Goal: Task Accomplishment & Management: Complete application form

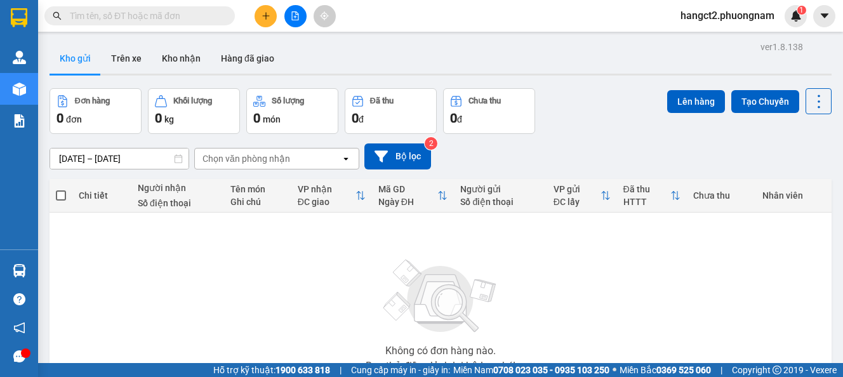
click at [138, 14] on input "text" at bounding box center [145, 16] width 150 height 14
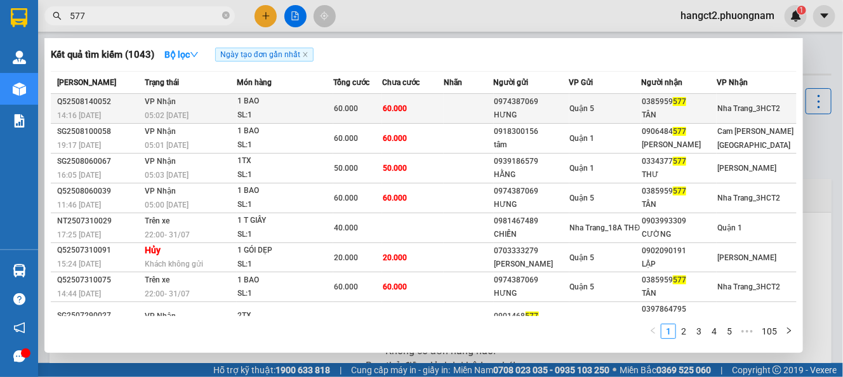
type input "577"
click at [256, 117] on div "SL: 1" at bounding box center [284, 116] width 95 height 14
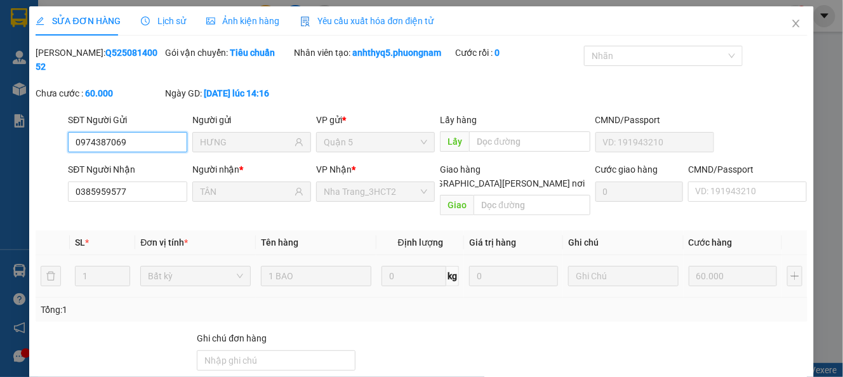
type input "0974387069"
type input "HƯNG"
type input "0385959577"
type input "TÂN"
type input "60.000"
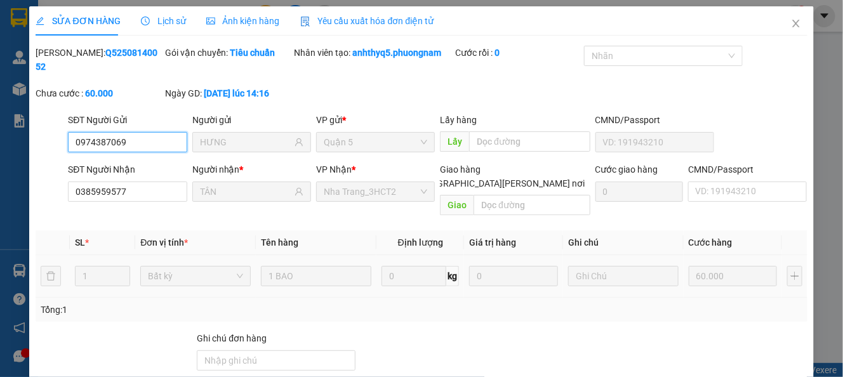
scroll to position [95, 0]
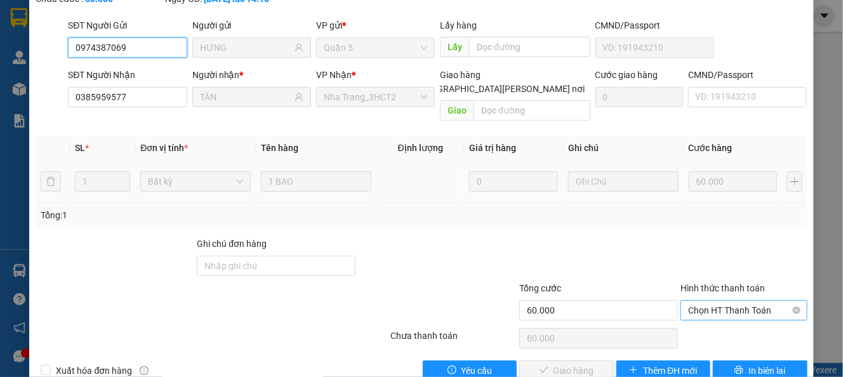
click at [704, 301] on span "Chọn HT Thanh Toán" at bounding box center [743, 310] width 111 height 19
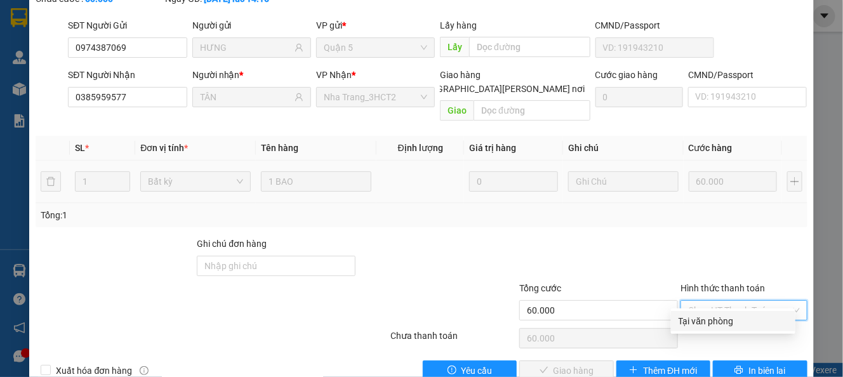
click at [705, 319] on div "Tại văn phòng" at bounding box center [733, 321] width 109 height 14
type input "0"
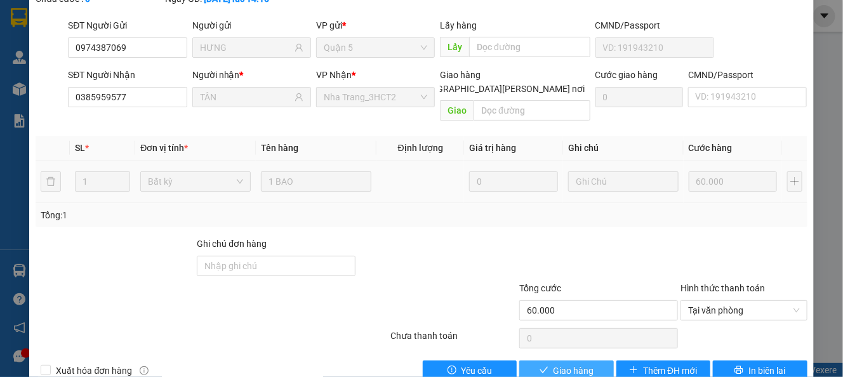
click at [554, 364] on span "Giao hàng" at bounding box center [574, 371] width 41 height 14
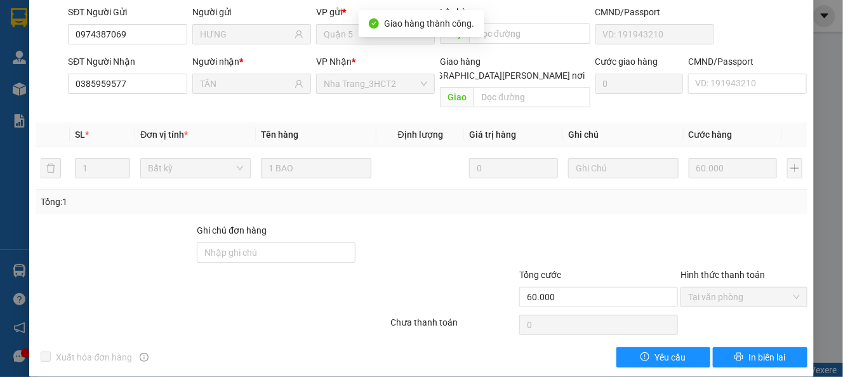
scroll to position [0, 0]
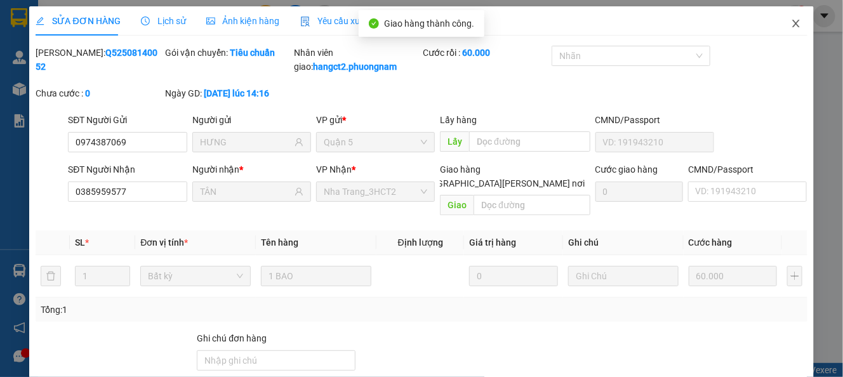
click at [789, 25] on span "Close" at bounding box center [796, 24] width 36 height 36
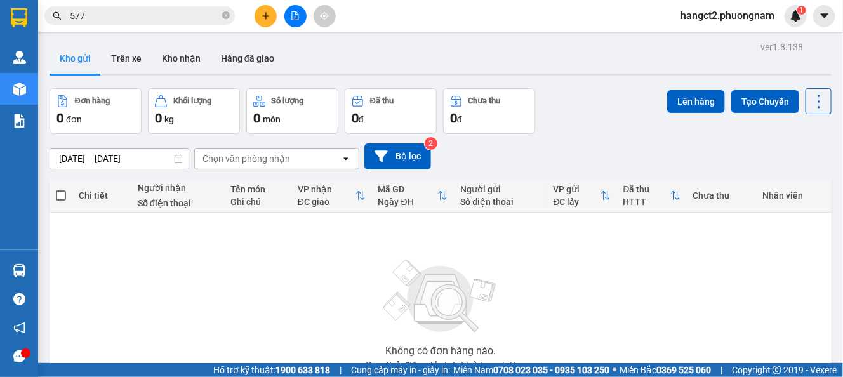
click at [107, 16] on input "577" at bounding box center [145, 16] width 150 height 14
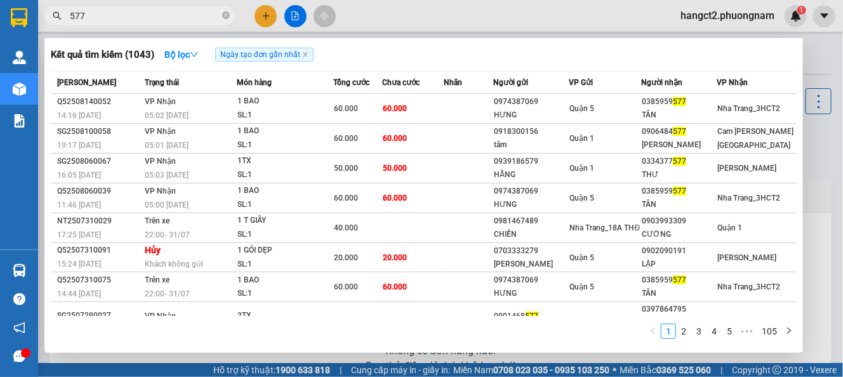
click at [107, 16] on input "577" at bounding box center [145, 16] width 150 height 14
type input "toàn"
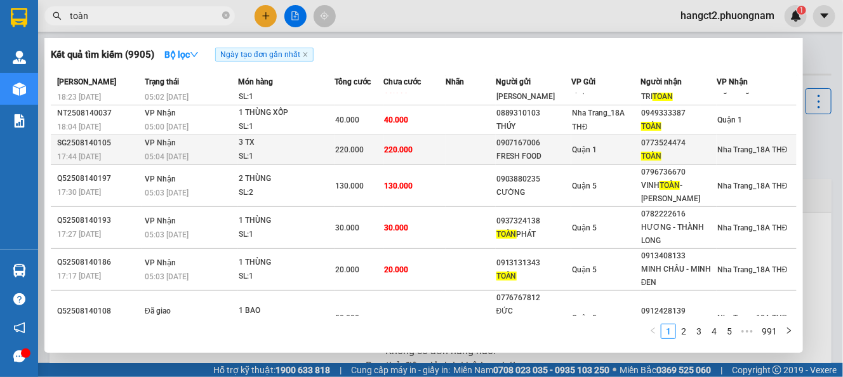
scroll to position [84, 0]
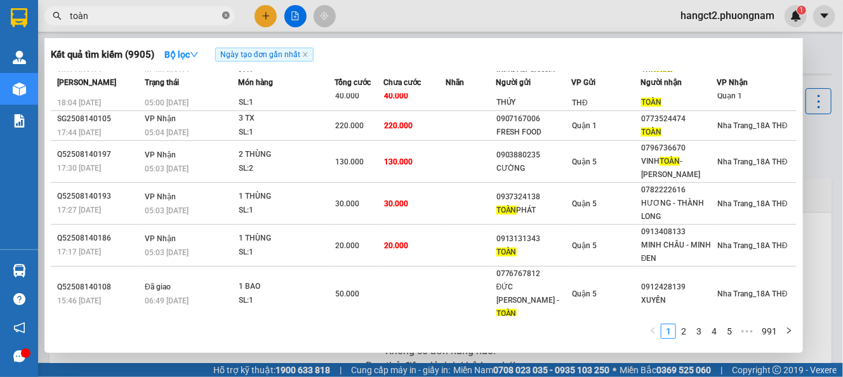
click at [225, 16] on icon "close-circle" at bounding box center [226, 15] width 8 height 8
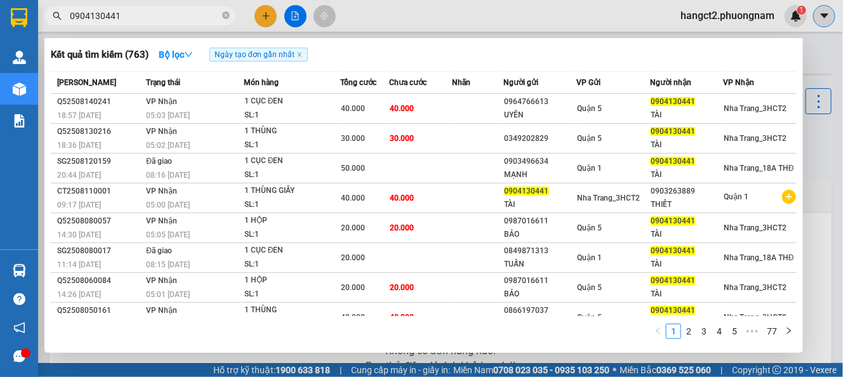
type input "0904130441"
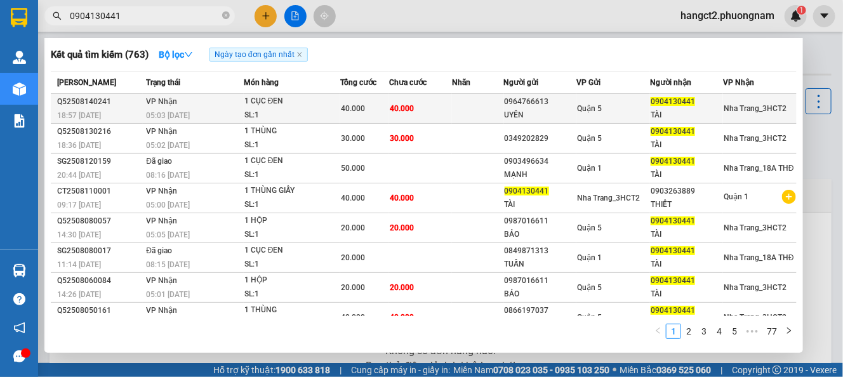
click at [577, 106] on span "Quận 5" at bounding box center [589, 108] width 25 height 9
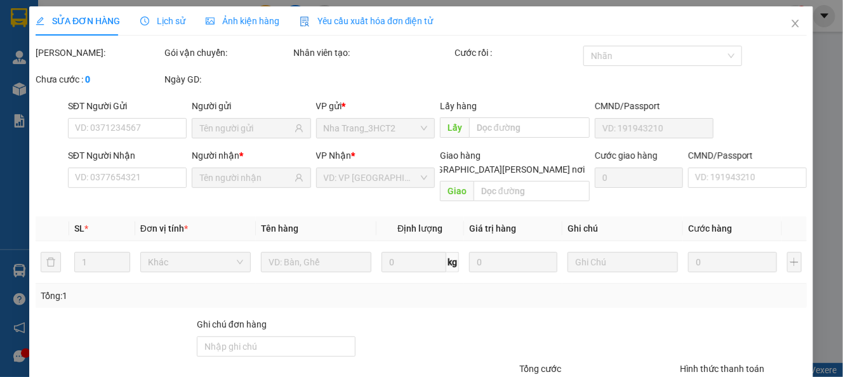
type input "0964766613"
type input "UYÊN"
type input "0904130441"
type input "TÀI"
type input "40.000"
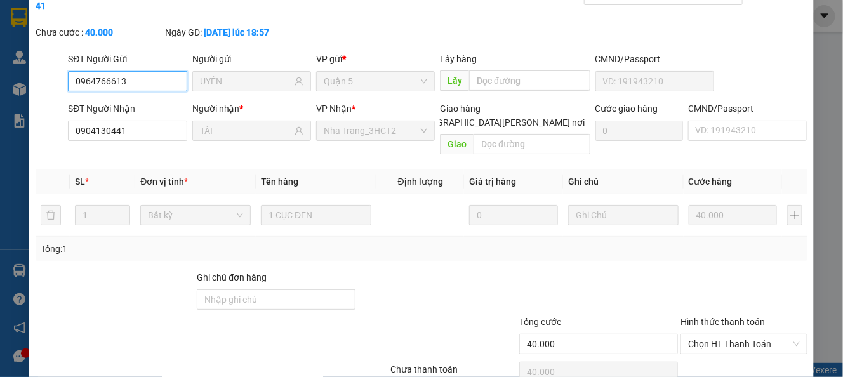
scroll to position [109, 0]
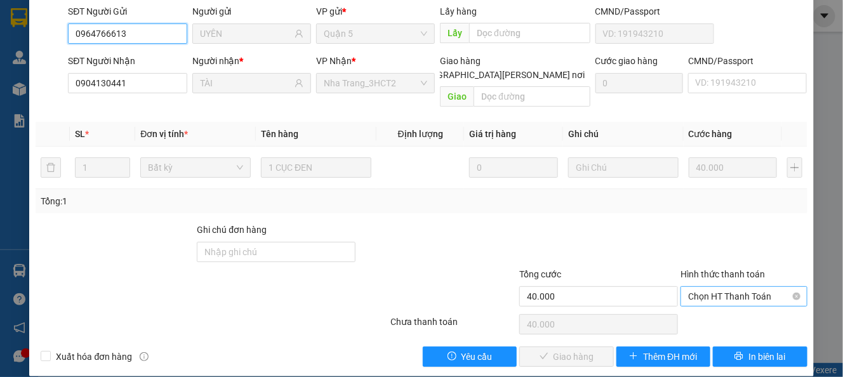
drag, startPoint x: 691, startPoint y: 274, endPoint x: 693, endPoint y: 288, distance: 14.1
click at [691, 287] on span "Chọn HT Thanh Toán" at bounding box center [743, 296] width 111 height 19
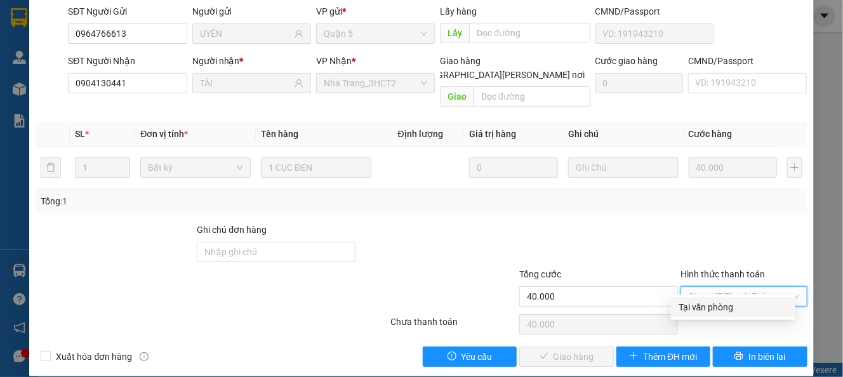
click at [692, 307] on div "Tại văn phòng" at bounding box center [733, 307] width 109 height 14
type input "0"
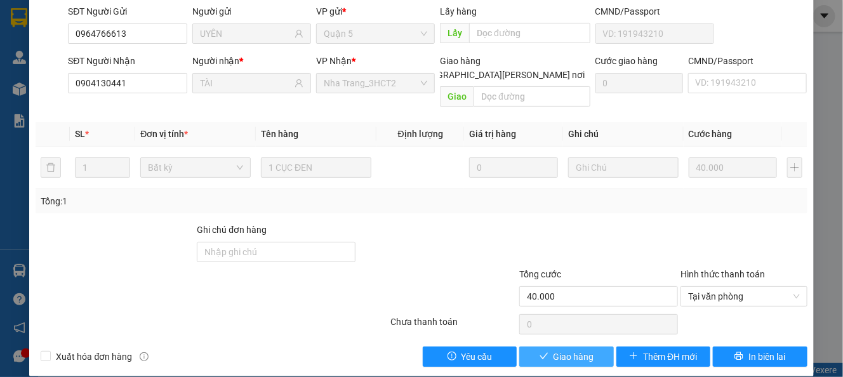
click at [519, 348] on button "Giao hàng" at bounding box center [566, 357] width 94 height 20
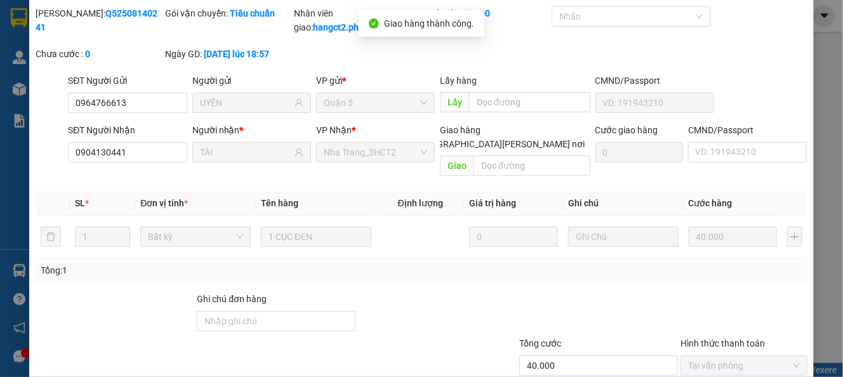
scroll to position [0, 0]
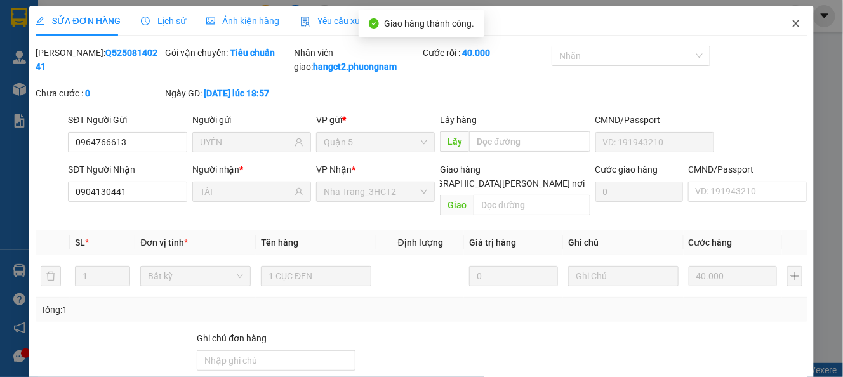
click at [778, 25] on span "Close" at bounding box center [796, 24] width 36 height 36
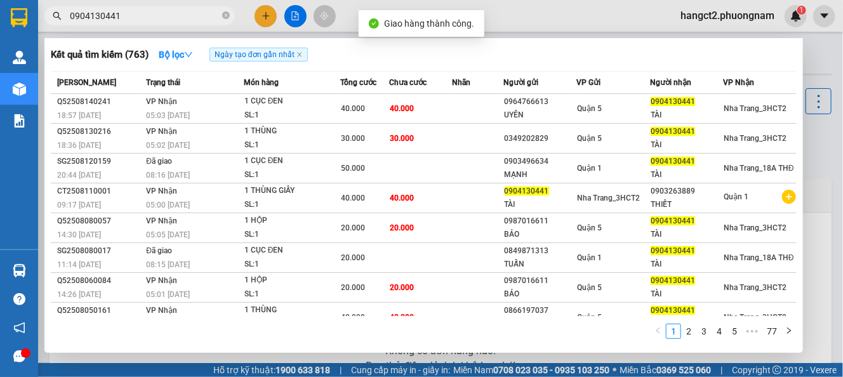
click at [146, 18] on input "0904130441" at bounding box center [145, 16] width 150 height 14
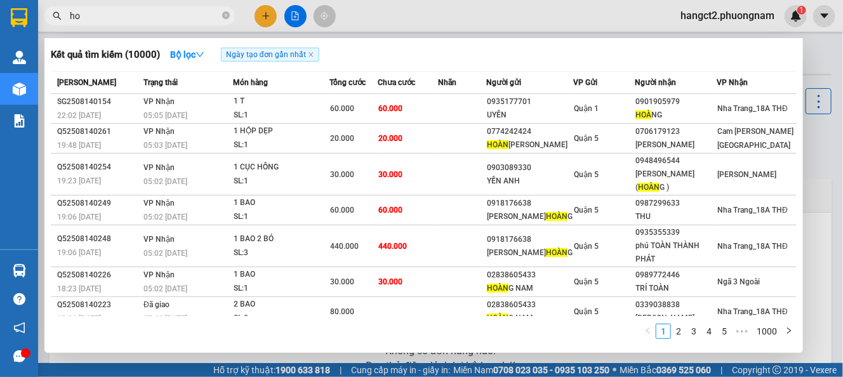
type input "h"
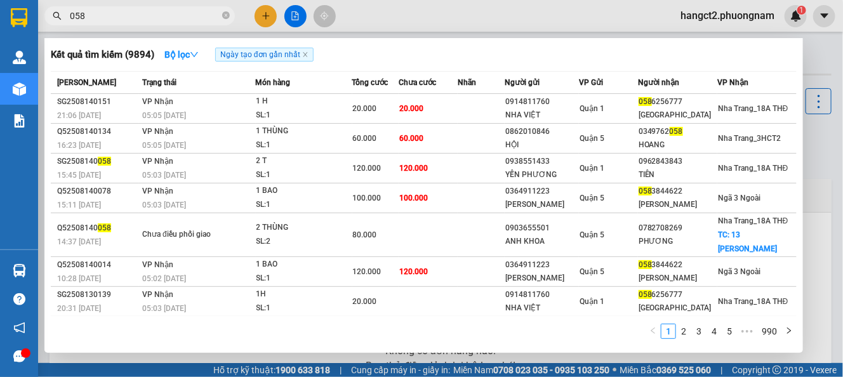
click at [161, 19] on input "058" at bounding box center [145, 16] width 150 height 14
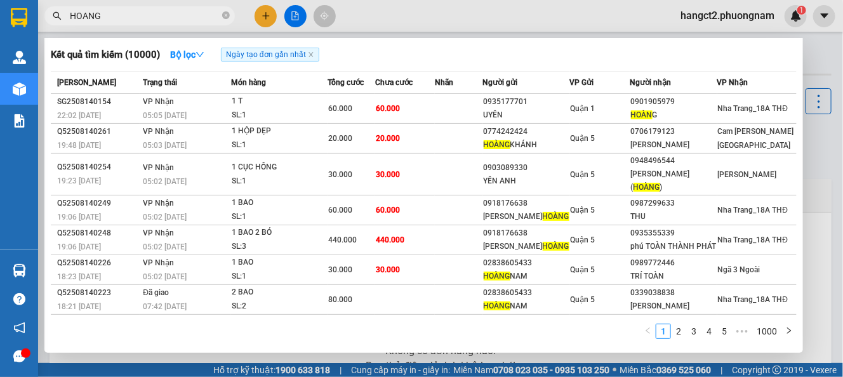
type input "HOANG"
click at [220, 17] on span "HOANG" at bounding box center [139, 15] width 190 height 19
click at [229, 11] on icon "close-circle" at bounding box center [226, 15] width 8 height 8
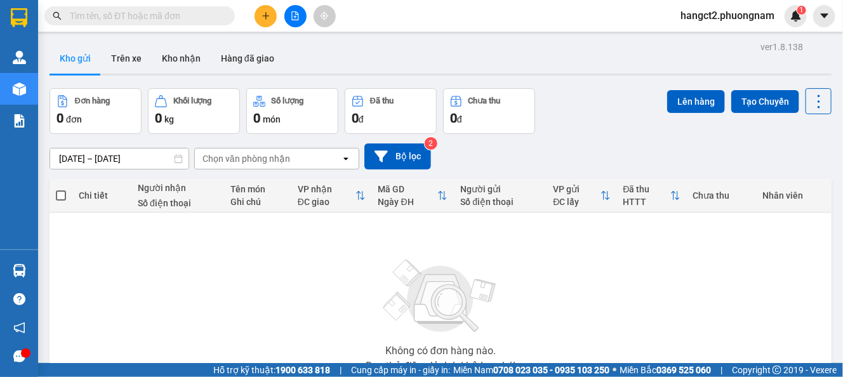
click at [108, 18] on input "text" at bounding box center [145, 16] width 150 height 14
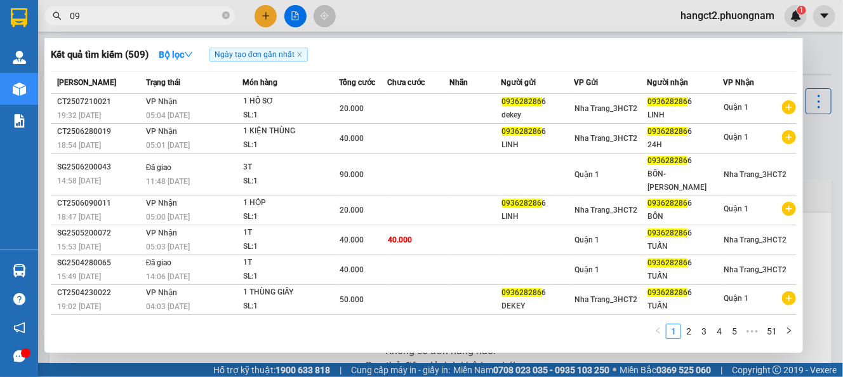
type input "0"
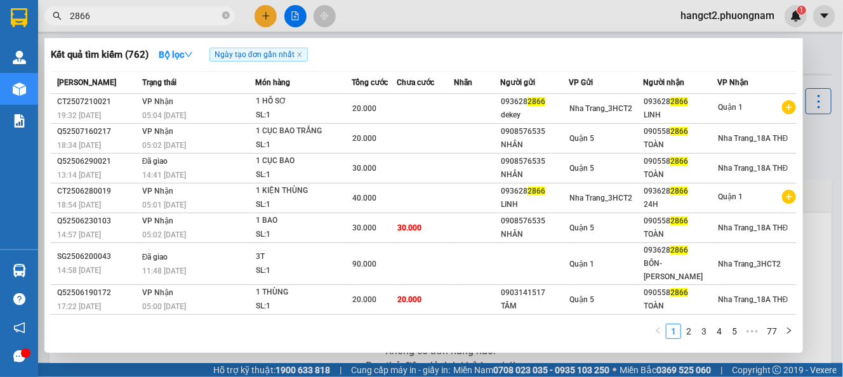
click at [132, 19] on input "2866" at bounding box center [145, 16] width 150 height 14
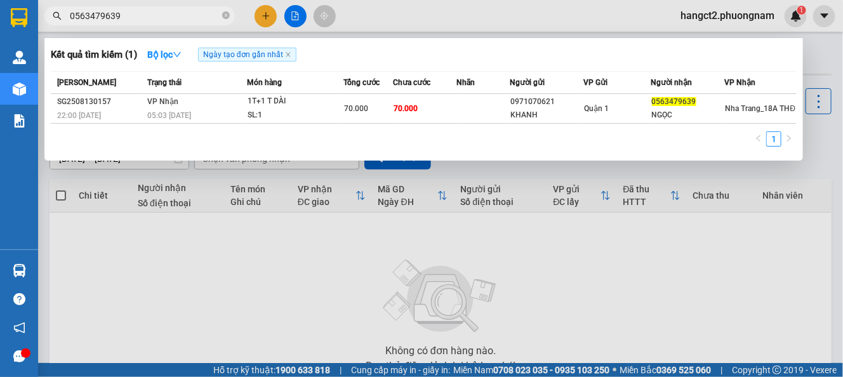
type input "0563479639"
click at [230, 13] on span "0563479639" at bounding box center [139, 15] width 190 height 19
click at [229, 13] on icon "close-circle" at bounding box center [226, 15] width 8 height 8
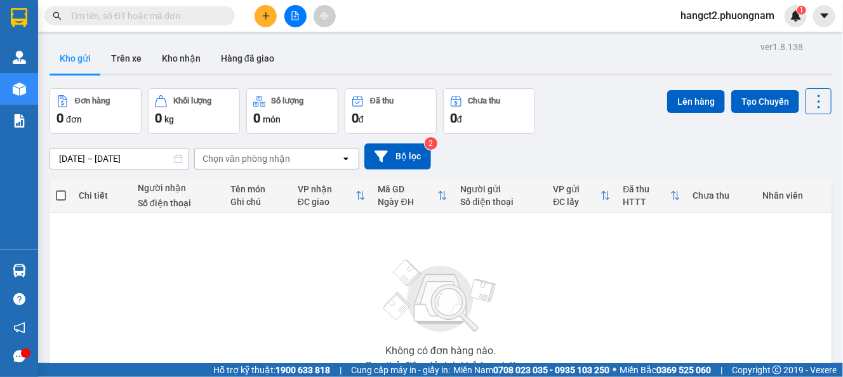
click at [149, 15] on input "text" at bounding box center [145, 16] width 150 height 14
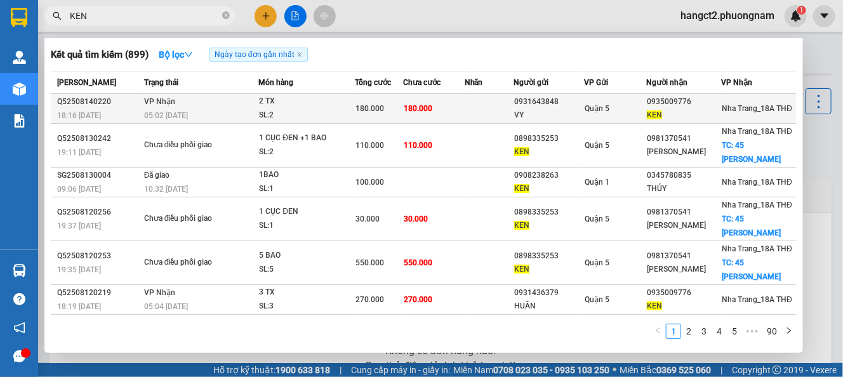
type input "KEN"
click at [604, 116] on td "Quận 5" at bounding box center [615, 109] width 62 height 30
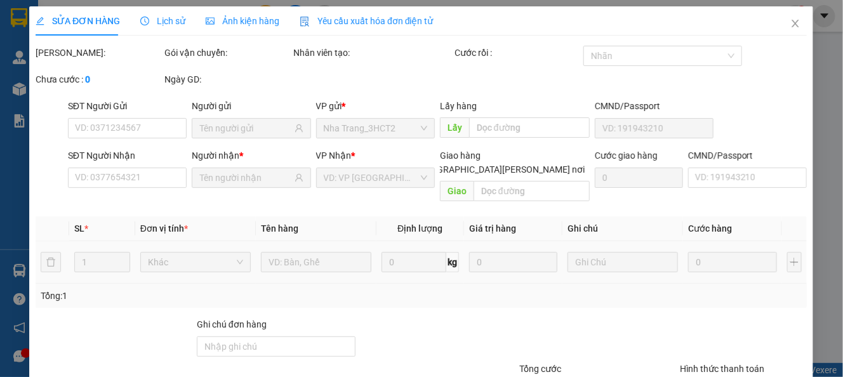
type input "0931643848"
type input "VY"
type input "0935009776"
type input "KEN"
type input "180.000"
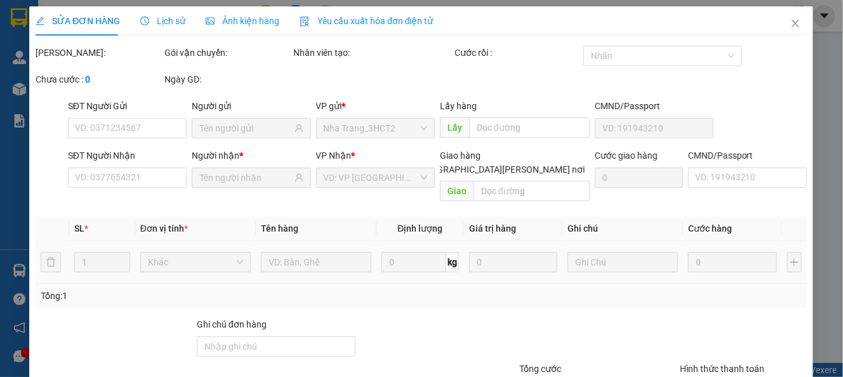
type input "180.000"
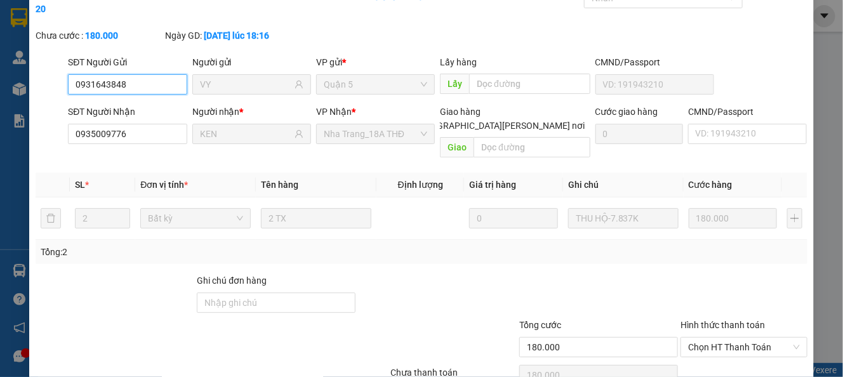
scroll to position [109, 0]
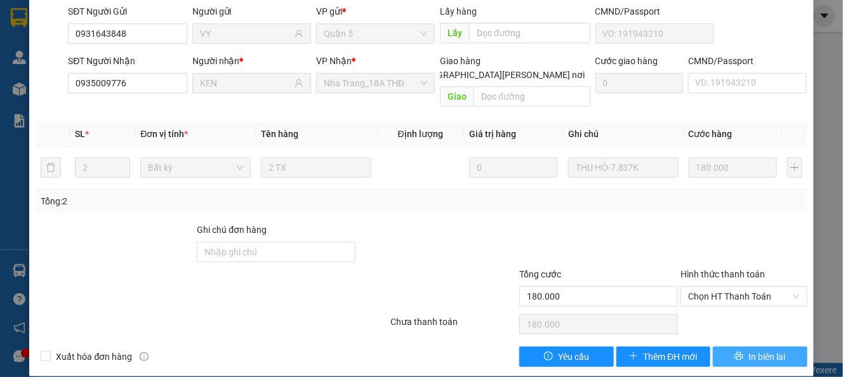
click at [749, 350] on span "In biên lai" at bounding box center [767, 357] width 37 height 14
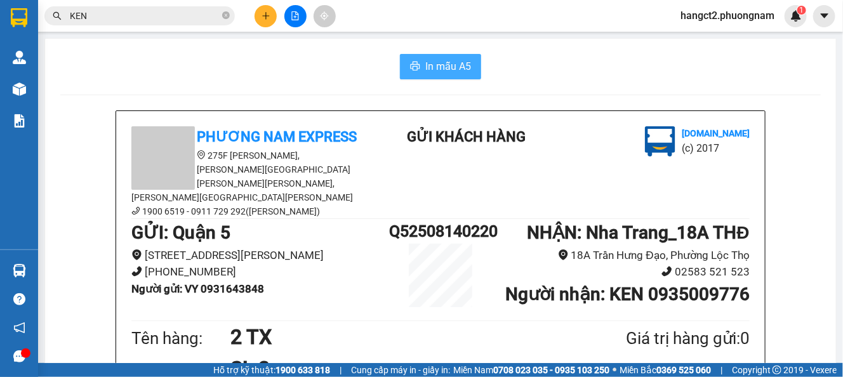
click at [447, 72] on span "In mẫu A5" at bounding box center [448, 66] width 46 height 16
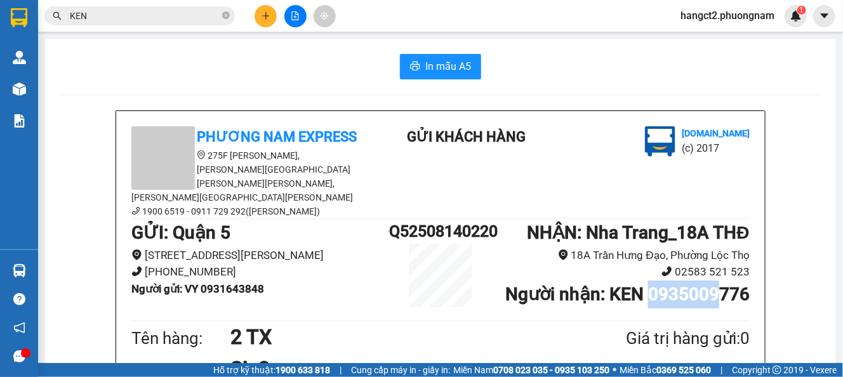
drag, startPoint x: 646, startPoint y: 265, endPoint x: 623, endPoint y: 338, distance: 77.1
click at [708, 284] on b "Người [PERSON_NAME] : [PERSON_NAME] 0935009776" at bounding box center [627, 294] width 244 height 21
click at [613, 182] on div "[PERSON_NAME] Express [STREET_ADDRESS][PERSON_NAME][PERSON_NAME][PERSON_NAME][P…" at bounding box center [440, 172] width 623 height 92
drag, startPoint x: 641, startPoint y: 264, endPoint x: 752, endPoint y: 279, distance: 112.1
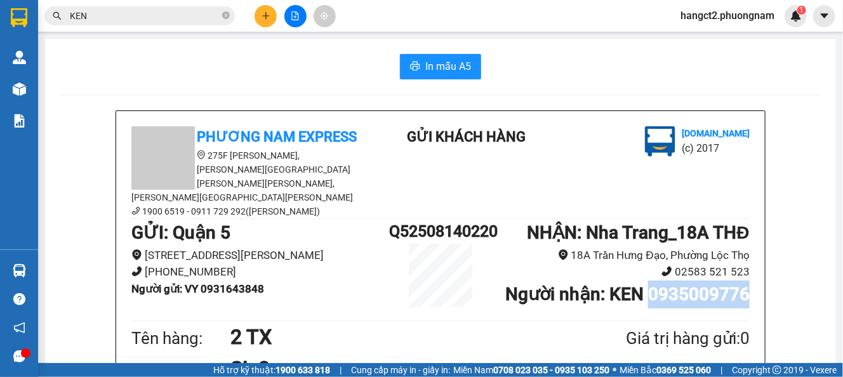
copy b "0935009776"
click at [262, 15] on icon "plus" at bounding box center [266, 15] width 9 height 9
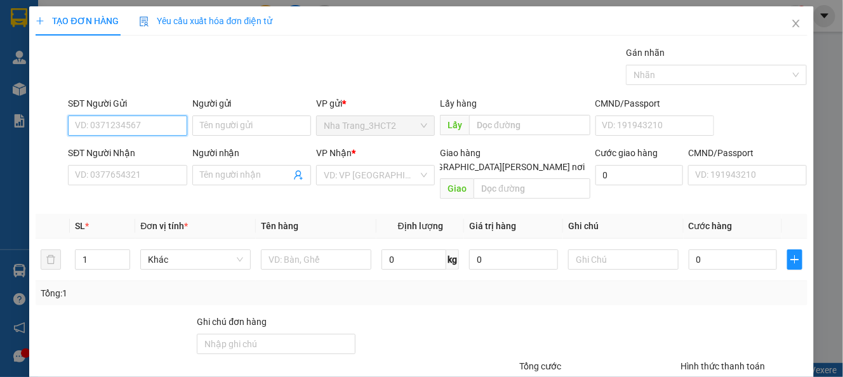
paste input "0935009776"
type input "0935009776"
click at [136, 146] on div "0935009776 - [PERSON_NAME]" at bounding box center [137, 151] width 125 height 14
type input "KEN"
type input "0931643848"
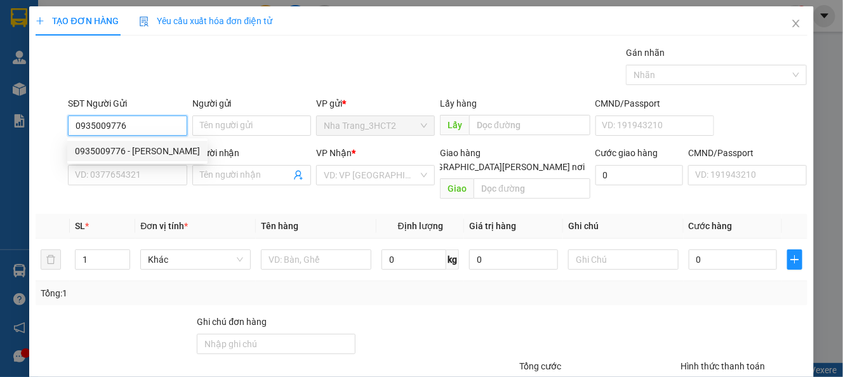
type input "VY"
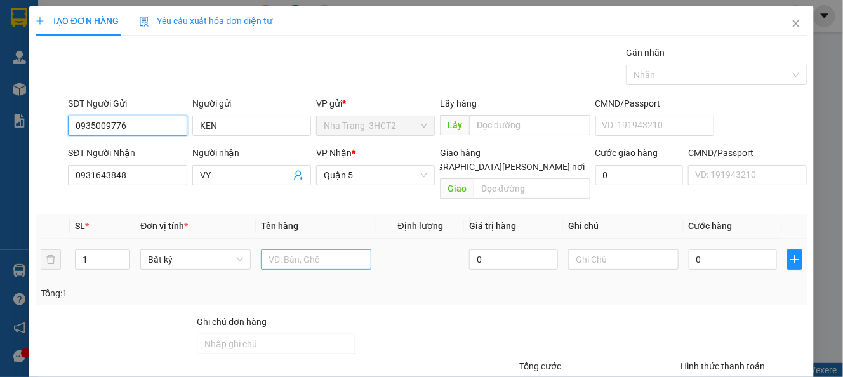
type input "0935009776"
click at [298, 250] on input "text" at bounding box center [316, 260] width 110 height 20
click at [163, 130] on input "0935009776" at bounding box center [127, 126] width 119 height 20
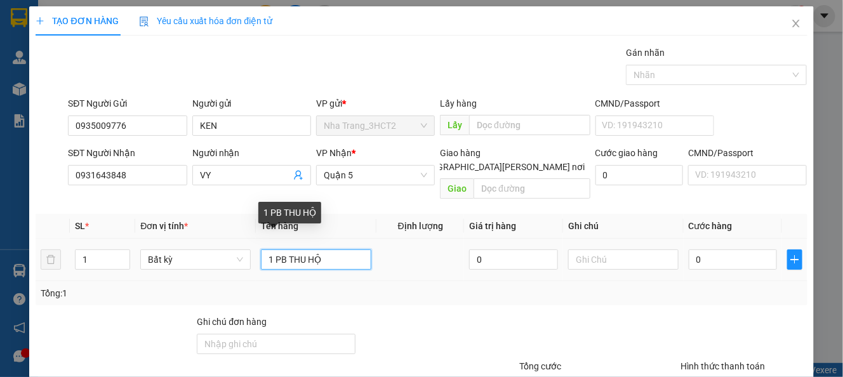
click at [330, 250] on input "1 PB THU HỘ" at bounding box center [316, 260] width 110 height 20
type input "1 PB THU HỘ 7TR837K"
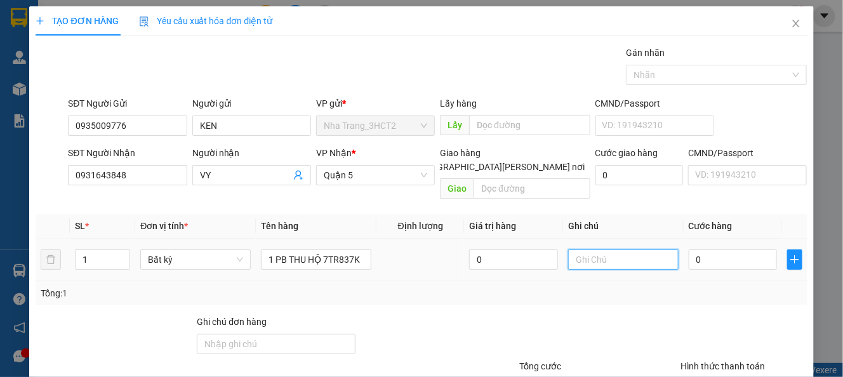
click at [591, 252] on input "text" at bounding box center [623, 260] width 110 height 20
paste input "Q52508140220"
click at [367, 175] on span "Quận 5" at bounding box center [375, 175] width 103 height 19
type input "Q52508140220"
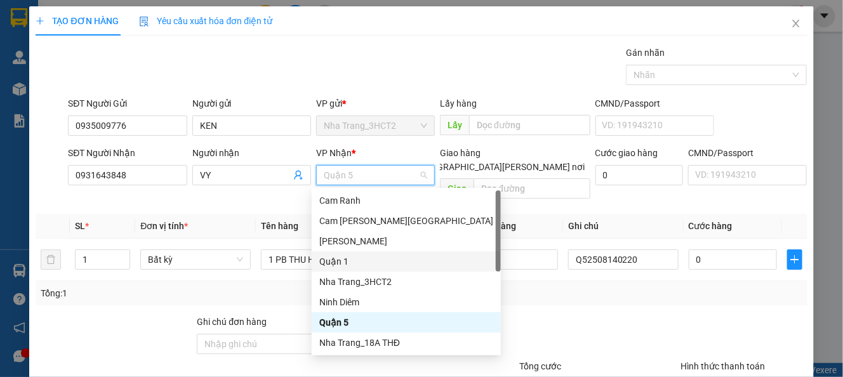
click at [342, 265] on div "Quận 1" at bounding box center [406, 262] width 174 height 14
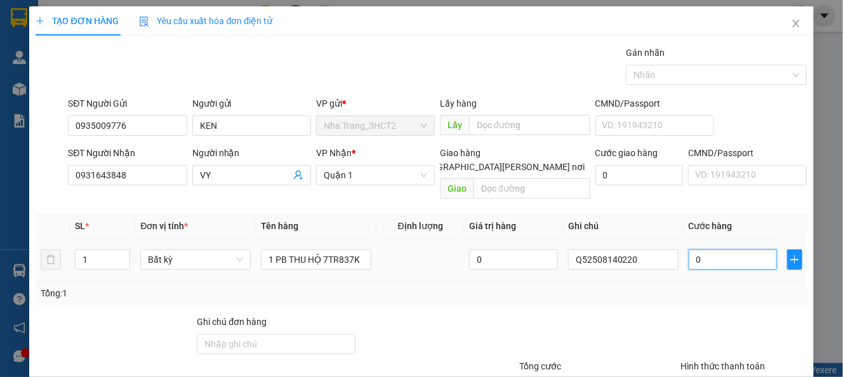
click at [714, 250] on input "0" at bounding box center [733, 260] width 88 height 20
type input "7"
type input "70"
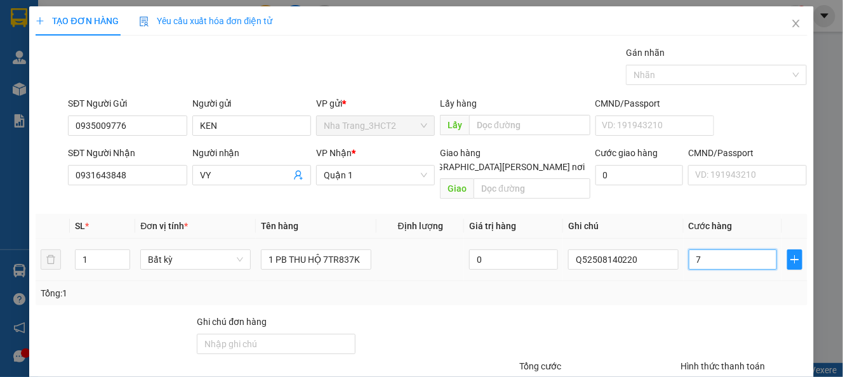
type input "70"
type input "70.000"
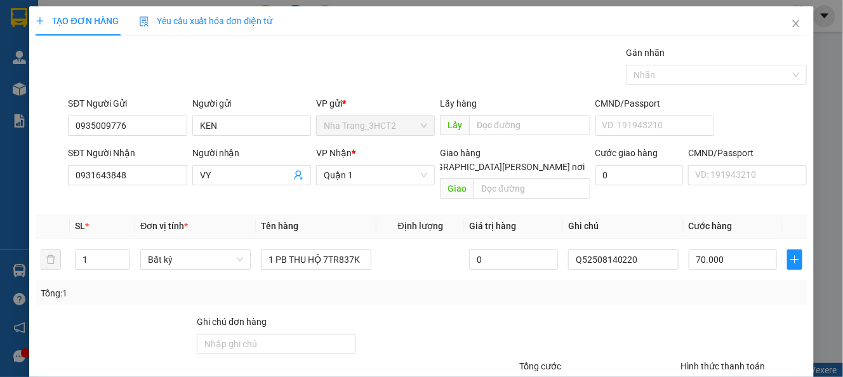
click at [670, 290] on div "Tổng: 1" at bounding box center [421, 293] width 771 height 24
click at [715, 250] on input "70.000" at bounding box center [733, 260] width 88 height 20
type input "8"
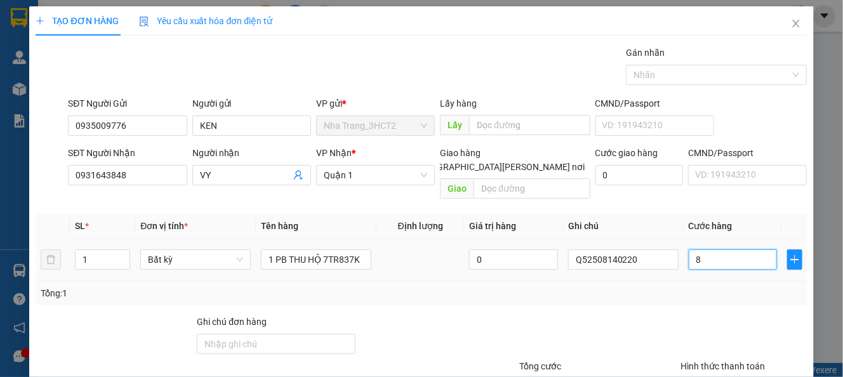
type input "80"
click at [654, 281] on div "Tổng: 1" at bounding box center [421, 293] width 771 height 24
type input "80.000"
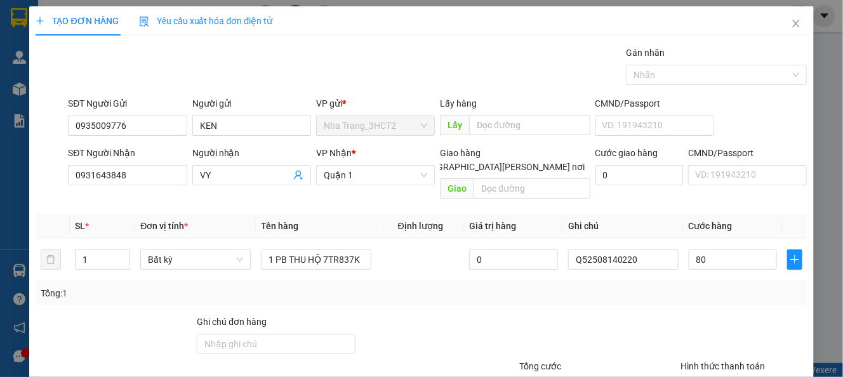
type input "80.000"
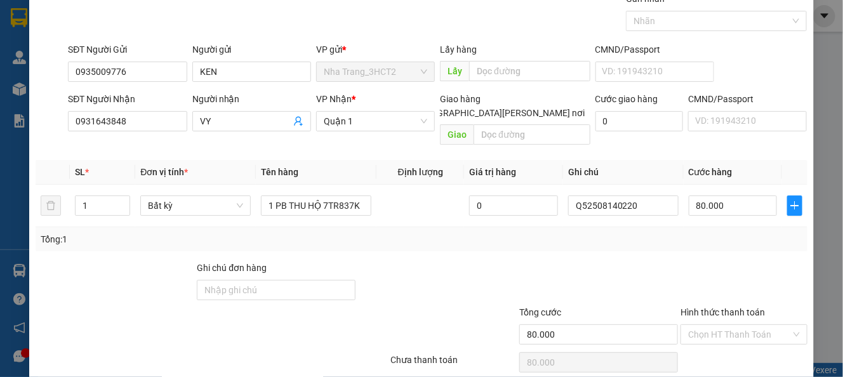
scroll to position [92, 0]
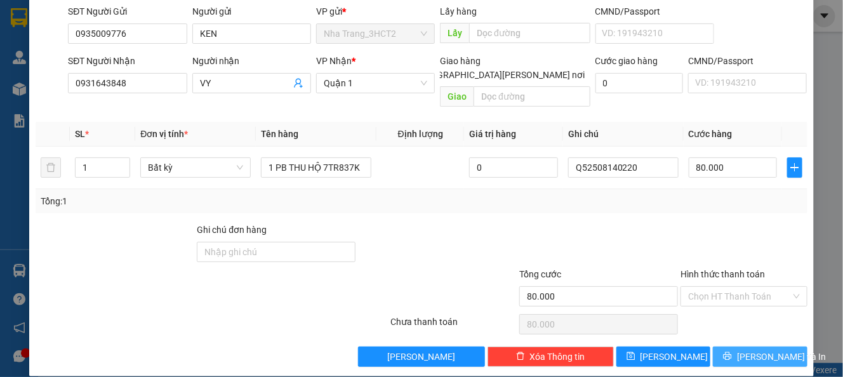
click at [728, 352] on icon "printer" at bounding box center [727, 356] width 9 height 9
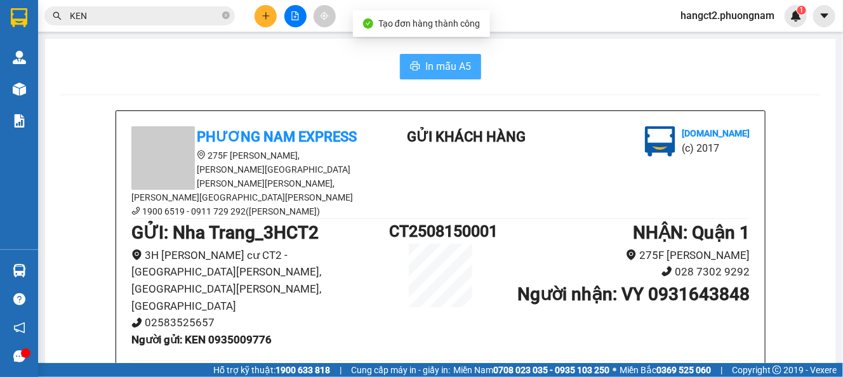
click at [460, 66] on span "In mẫu A5" at bounding box center [448, 66] width 46 height 16
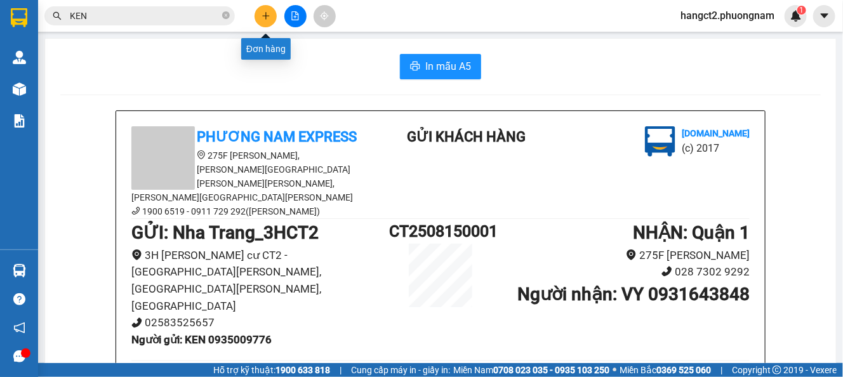
click at [262, 17] on icon "plus" at bounding box center [266, 15] width 9 height 9
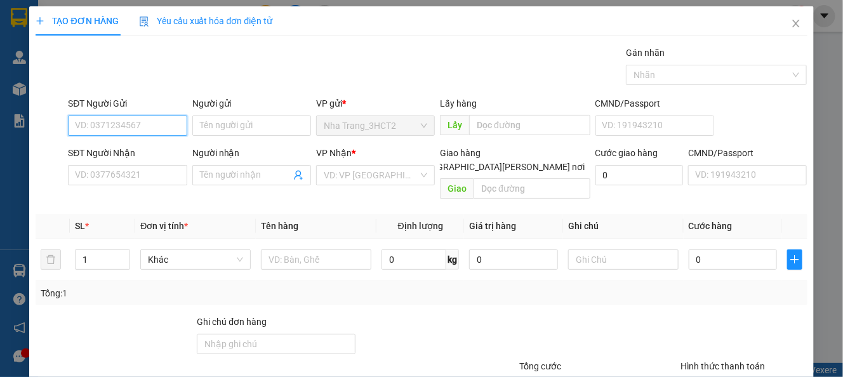
click at [89, 125] on input "SĐT Người Gửi" at bounding box center [127, 126] width 119 height 20
type input "0905239449"
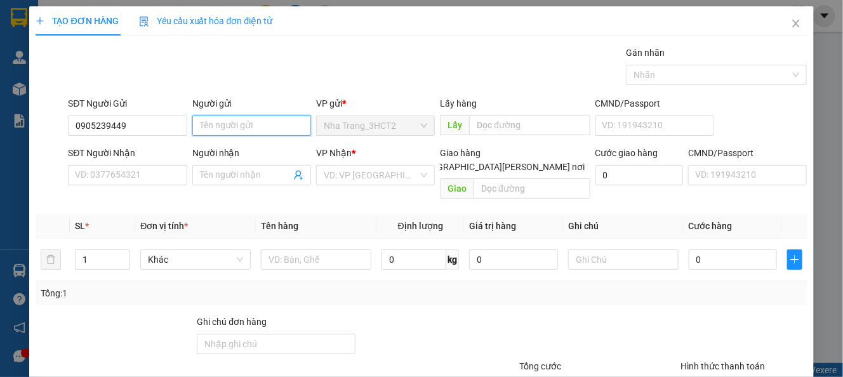
click at [232, 126] on input "Người gửi" at bounding box center [251, 126] width 119 height 20
type input "TUẤN"
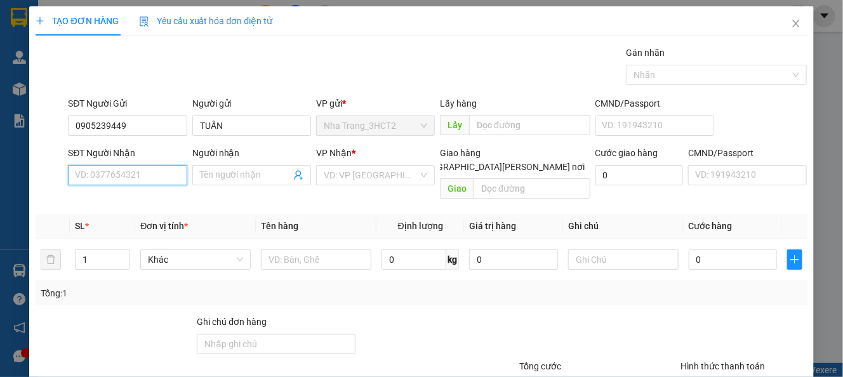
click at [138, 171] on input "SĐT Người Nhận" at bounding box center [127, 175] width 119 height 20
type input "0906962778"
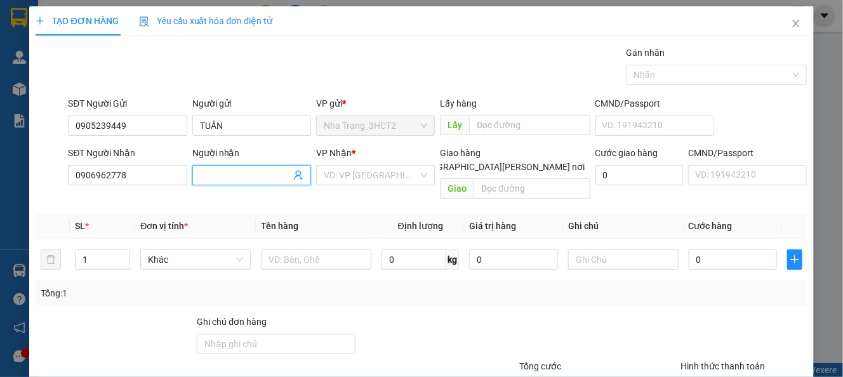
click at [216, 176] on input "Người nhận" at bounding box center [245, 175] width 91 height 14
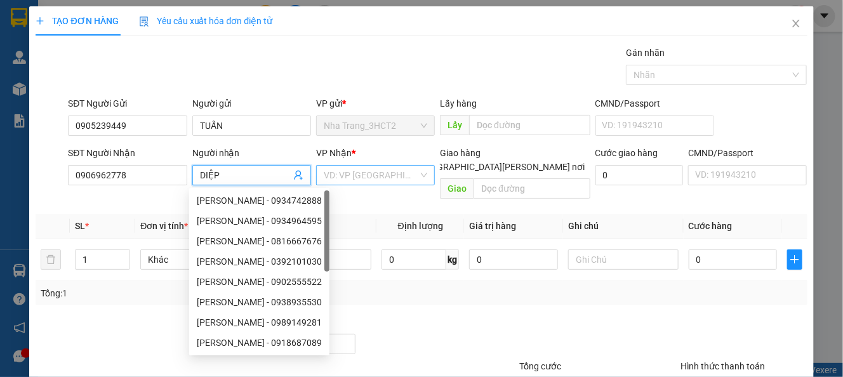
type input "DIỆP"
click at [386, 171] on input "search" at bounding box center [371, 175] width 95 height 19
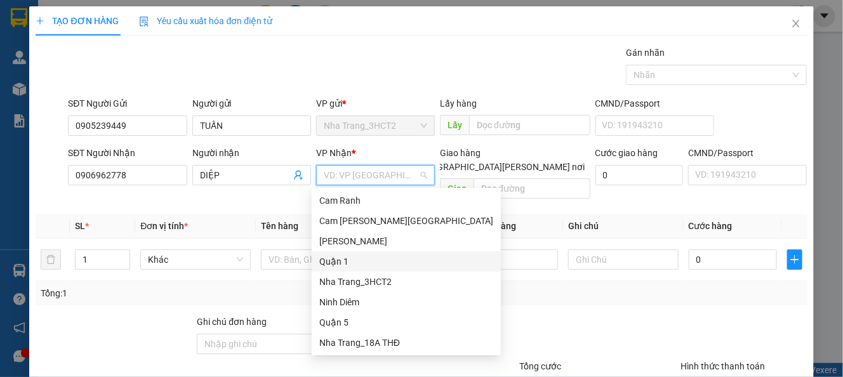
click at [355, 263] on div "Quận 1" at bounding box center [406, 262] width 174 height 14
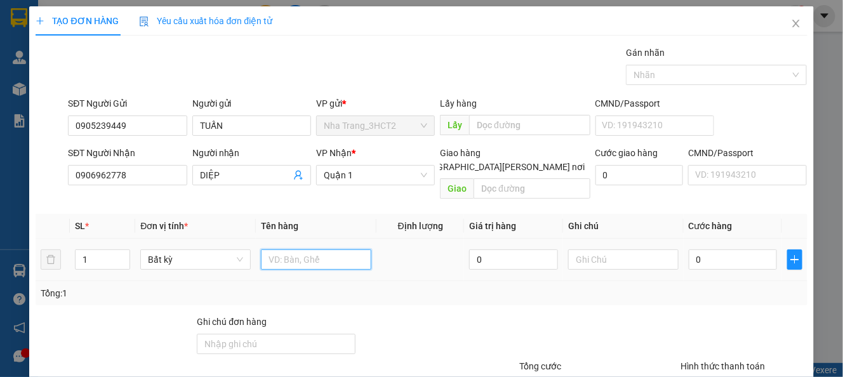
click at [284, 250] on input "text" at bounding box center [316, 260] width 110 height 20
type input "1 HỘP"
click at [748, 250] on input "0" at bounding box center [733, 260] width 88 height 20
type input "2"
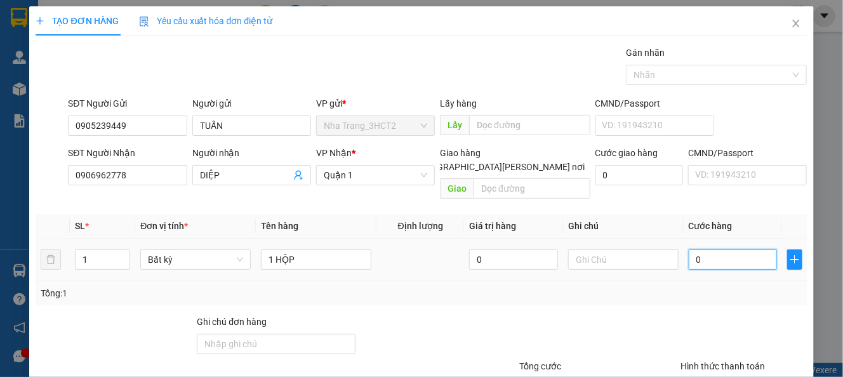
type input "2"
type input "20"
type input "20.000"
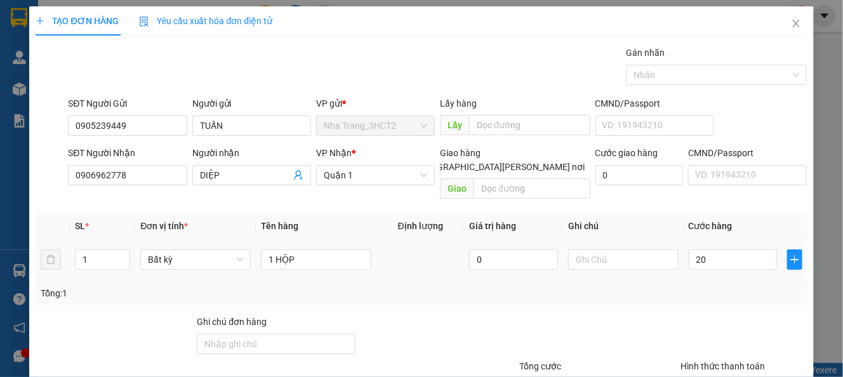
type input "20.000"
click at [728, 333] on div at bounding box center [743, 337] width 129 height 44
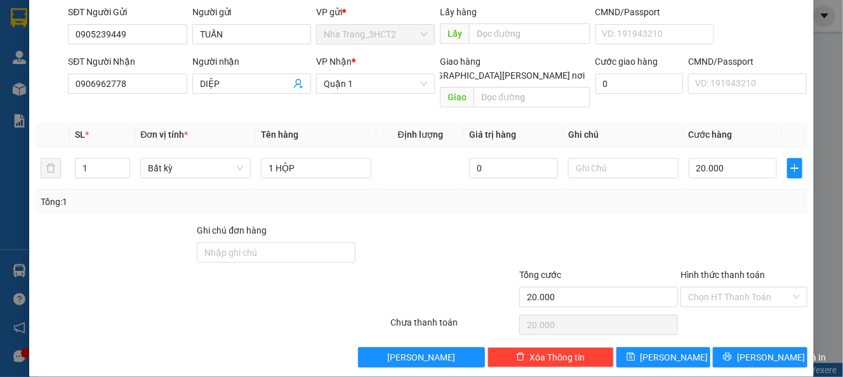
scroll to position [92, 0]
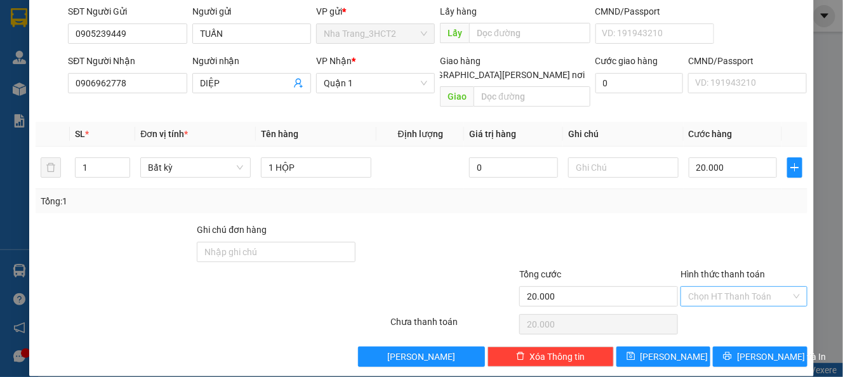
click at [750, 287] on input "Hình thức thanh toán" at bounding box center [739, 296] width 102 height 19
click at [739, 298] on div "Tại văn phòng" at bounding box center [733, 307] width 124 height 20
type input "0"
click at [759, 350] on span "[PERSON_NAME] và In" at bounding box center [781, 357] width 89 height 14
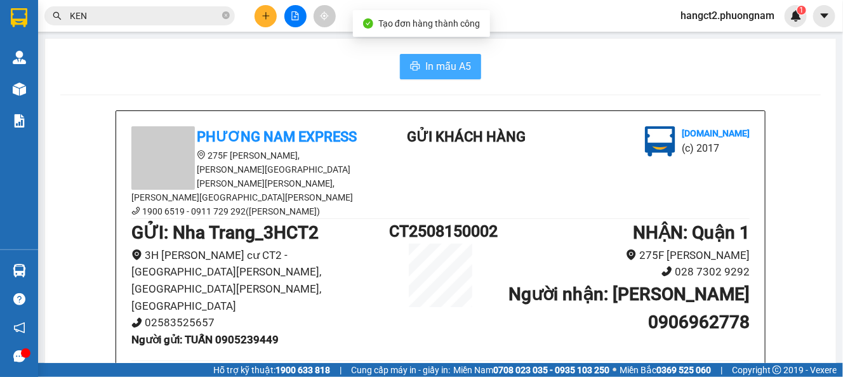
click at [456, 69] on span "In mẫu A5" at bounding box center [448, 66] width 46 height 16
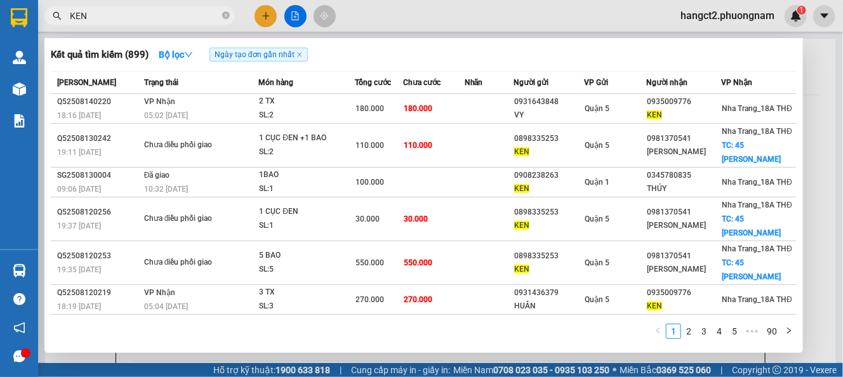
click at [133, 18] on input "KEN" at bounding box center [145, 16] width 150 height 14
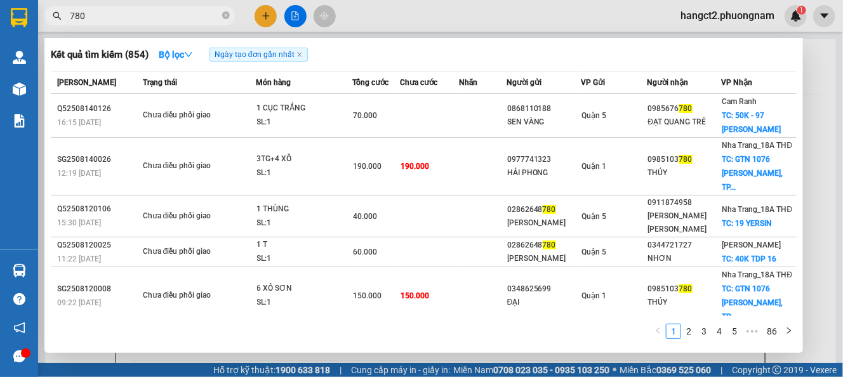
type input "780"
click at [225, 15] on icon "close-circle" at bounding box center [226, 15] width 8 height 8
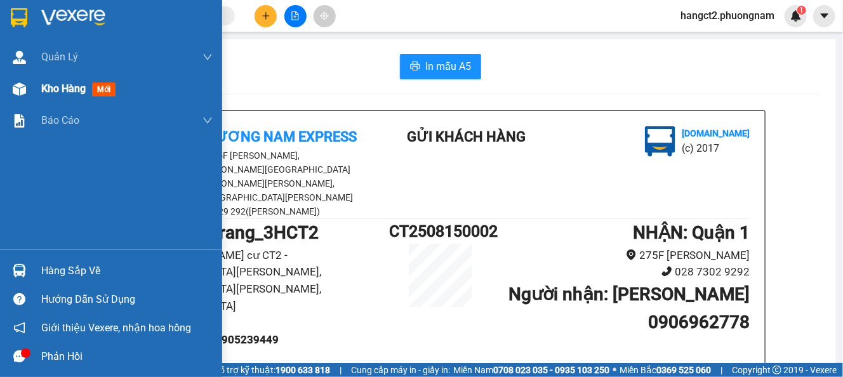
click at [52, 91] on span "Kho hàng" at bounding box center [63, 89] width 44 height 12
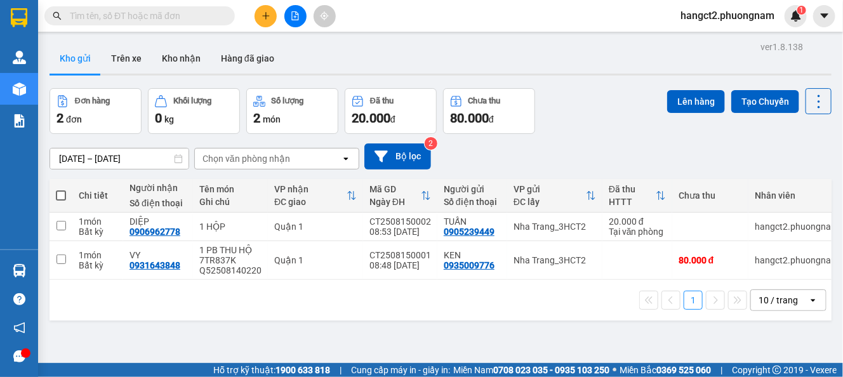
click at [147, 20] on input "text" at bounding box center [145, 16] width 150 height 14
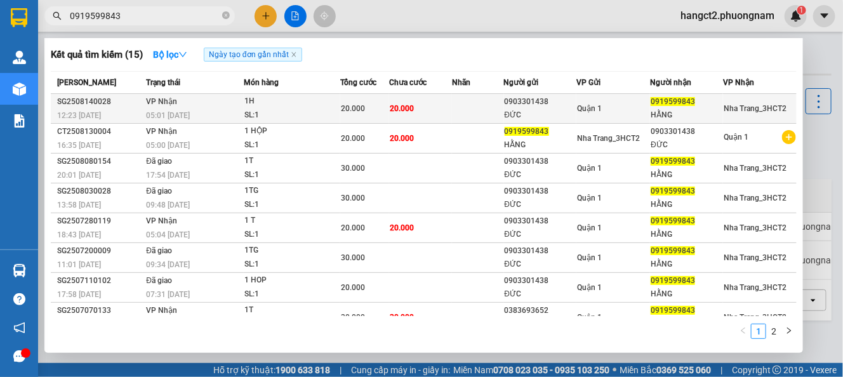
type input "0919599843"
click at [430, 107] on td "20.000" at bounding box center [420, 109] width 63 height 30
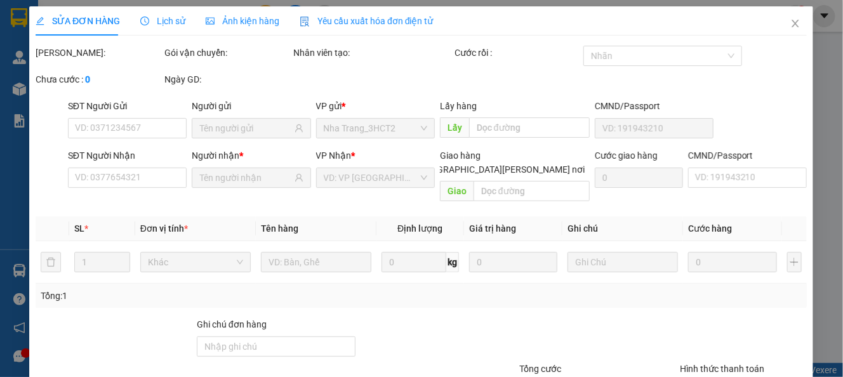
type input "0903301438"
type input "ĐỨC"
type input "0919599843"
type input "HẰNG"
type input "20.000"
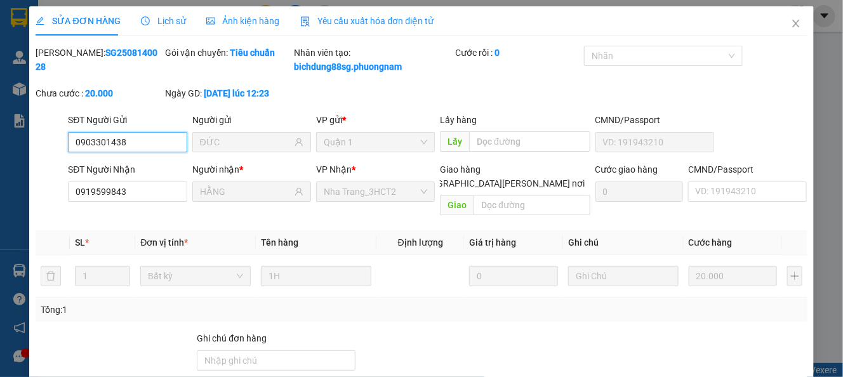
scroll to position [123, 0]
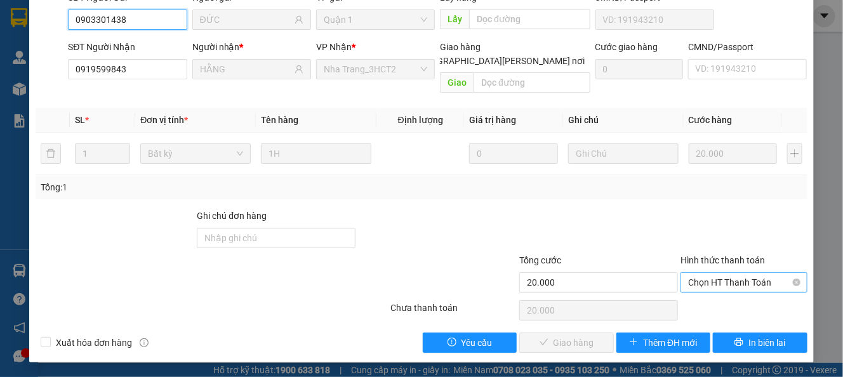
click at [707, 286] on span "Chọn HT Thanh Toán" at bounding box center [743, 282] width 111 height 19
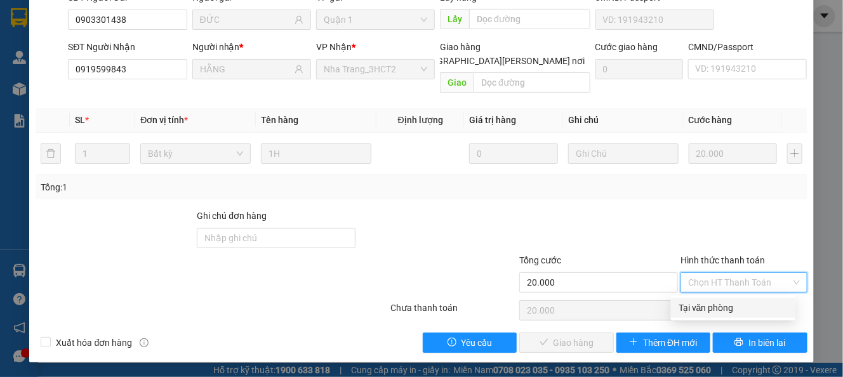
click at [704, 308] on div "Tại văn phòng" at bounding box center [733, 308] width 109 height 14
type input "0"
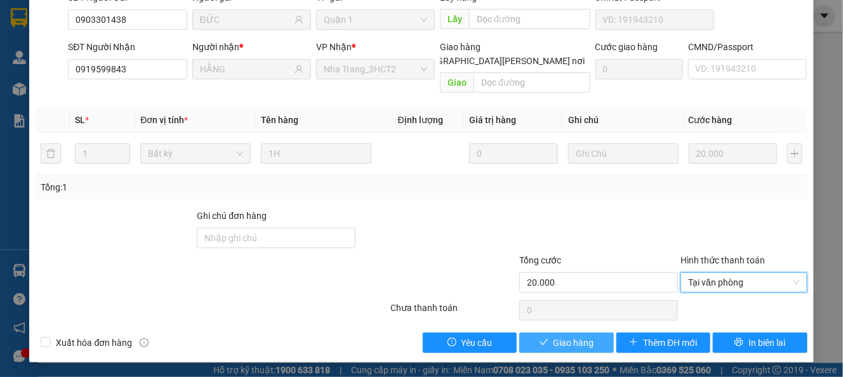
click at [540, 342] on icon "check" at bounding box center [544, 342] width 9 height 9
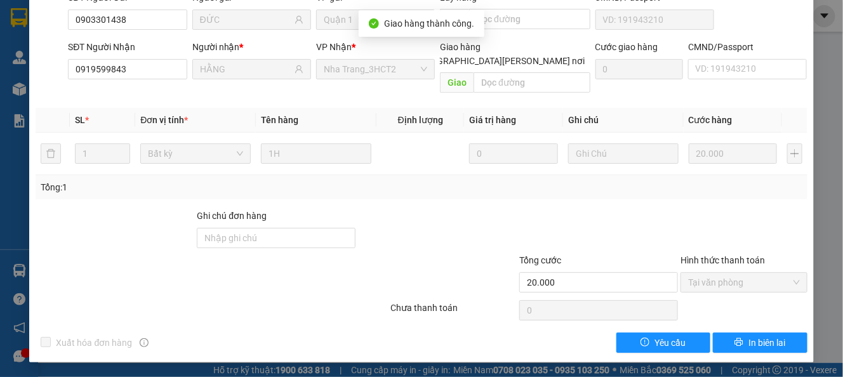
scroll to position [0, 0]
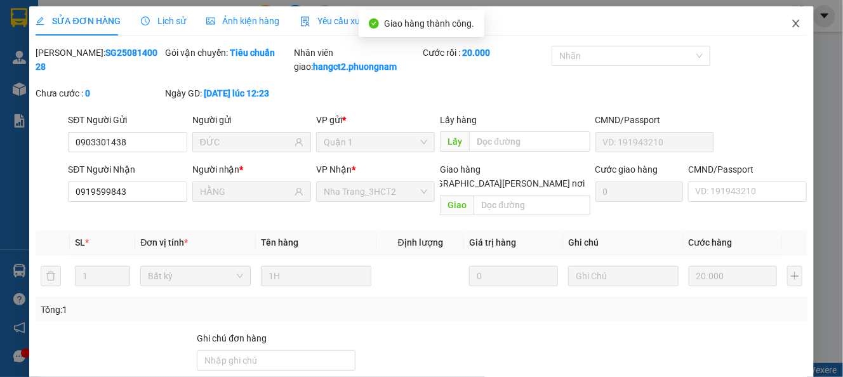
click at [778, 20] on span "Close" at bounding box center [796, 24] width 36 height 36
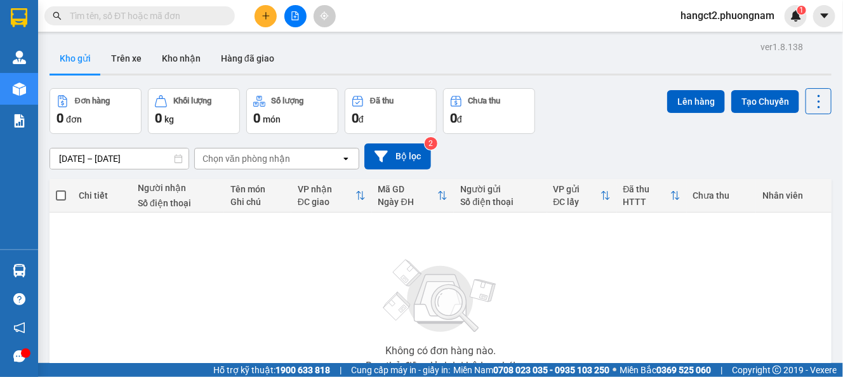
click at [162, 17] on input "text" at bounding box center [145, 16] width 150 height 14
paste input "0935009776"
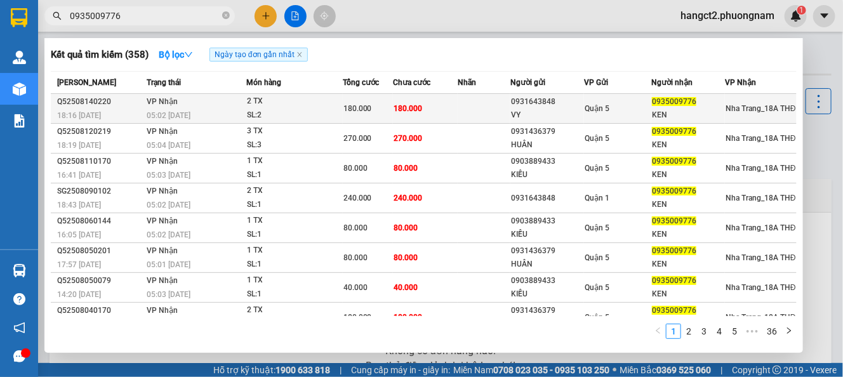
type input "0935009776"
click at [405, 106] on span "180.000" at bounding box center [408, 108] width 29 height 9
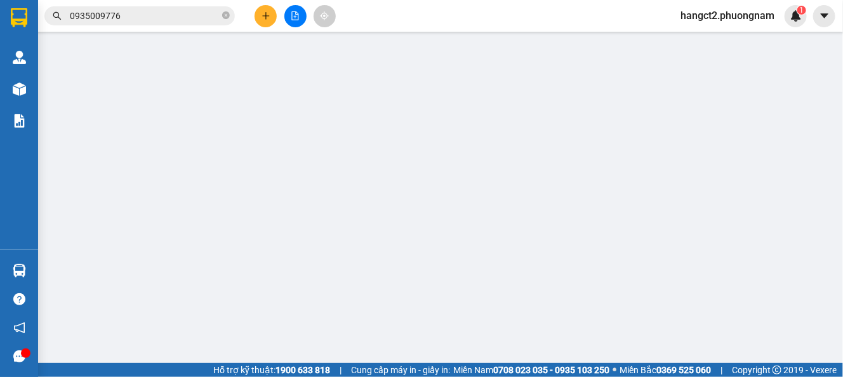
type input "0931643848"
type input "VY"
type input "0935009776"
type input "KEN"
type input "180.000"
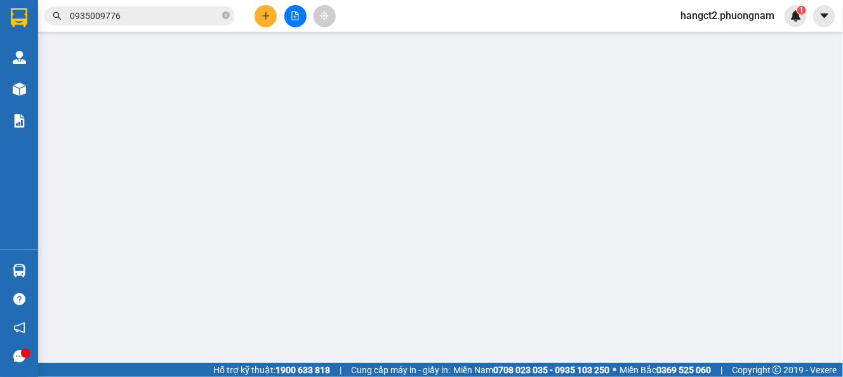
type input "180.000"
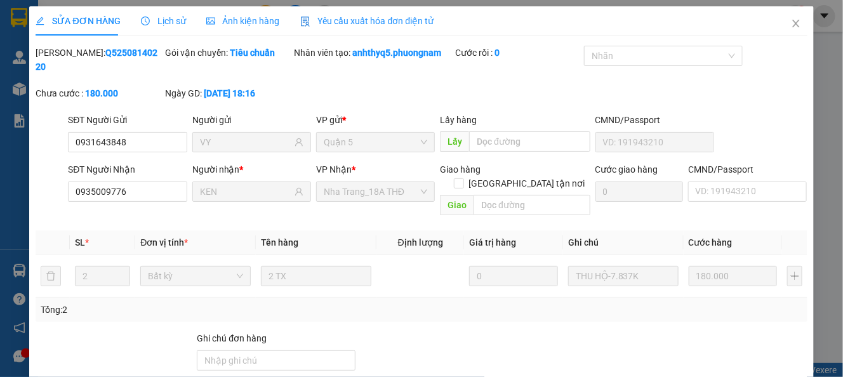
drag, startPoint x: 65, startPoint y: 53, endPoint x: 138, endPoint y: 53, distance: 73.0
click at [138, 53] on div "Mã ĐH: Q52508140220" at bounding box center [99, 60] width 126 height 28
copy b "Q52508140220"
